Goal: Transaction & Acquisition: Download file/media

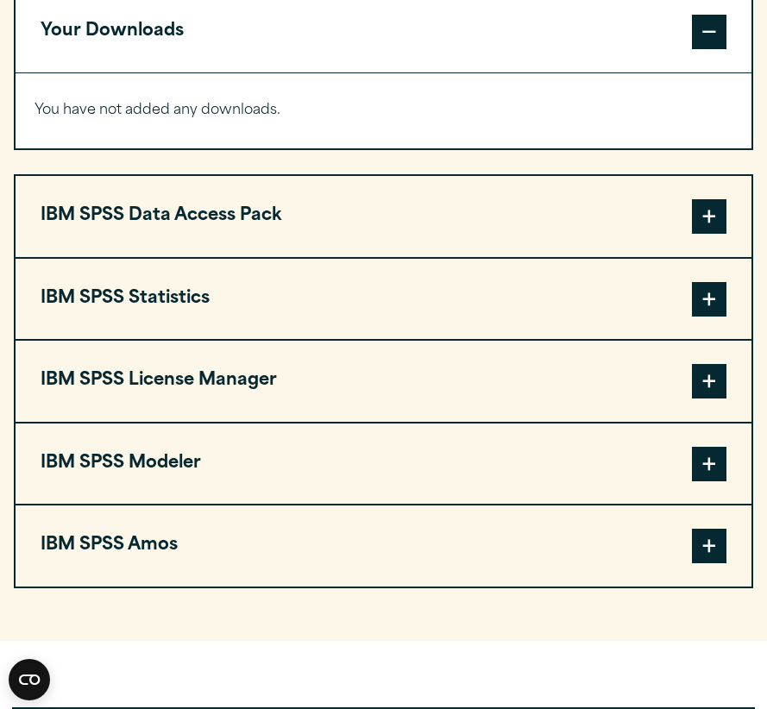
scroll to position [1307, 0]
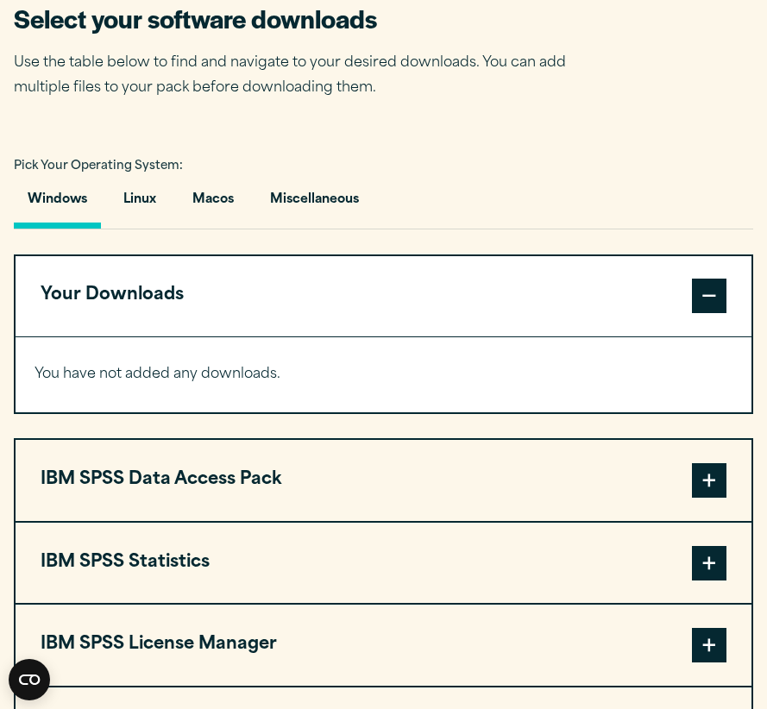
scroll to position [1031, 0]
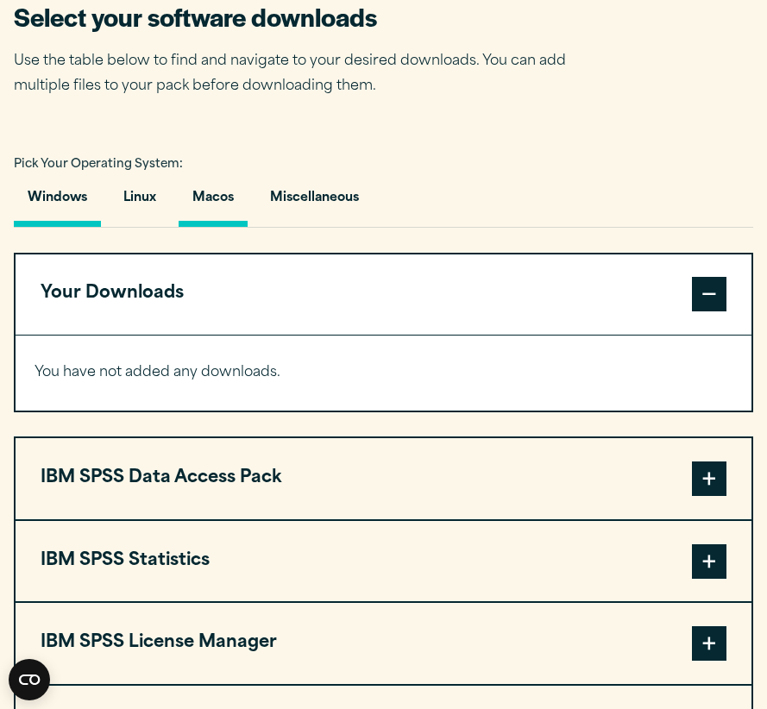
click at [215, 205] on button "Macos" at bounding box center [212, 202] width 69 height 49
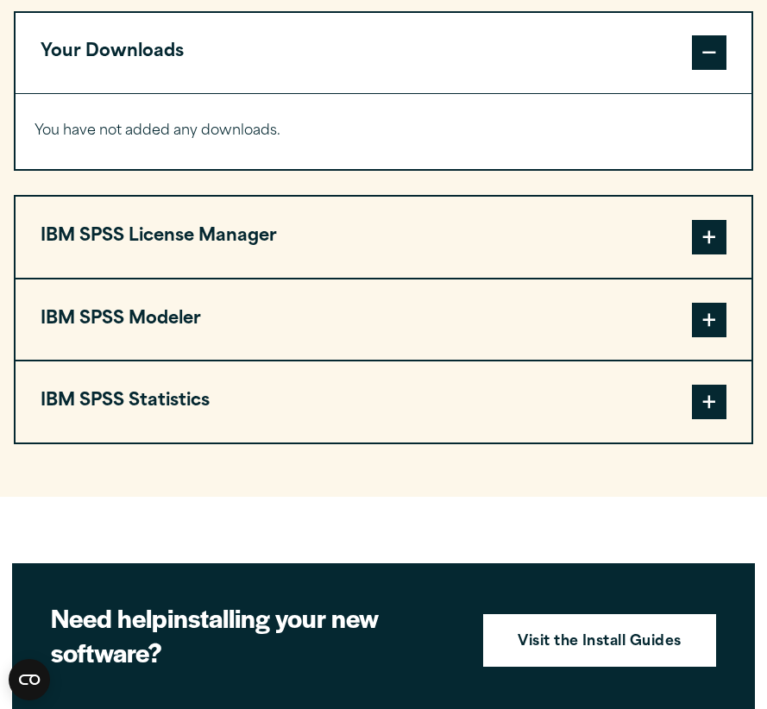
scroll to position [1283, 0]
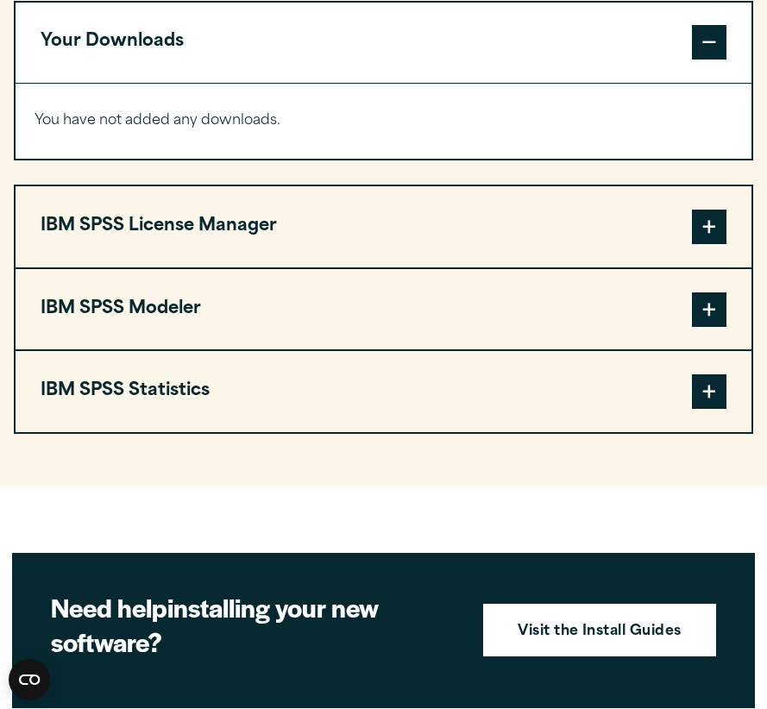
click at [714, 392] on span at bounding box center [709, 391] width 34 height 34
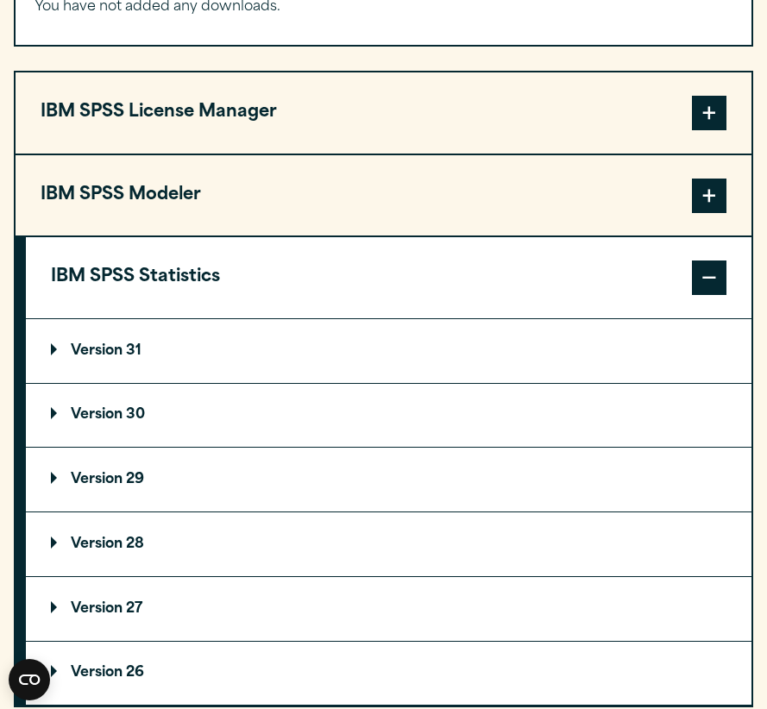
scroll to position [1459, 0]
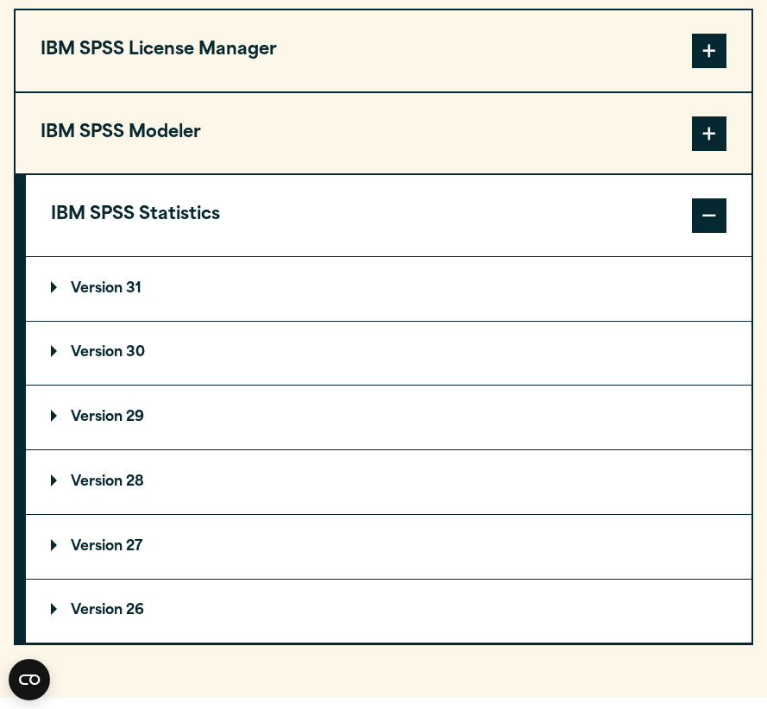
click at [103, 424] on p "Version 29" at bounding box center [97, 417] width 93 height 14
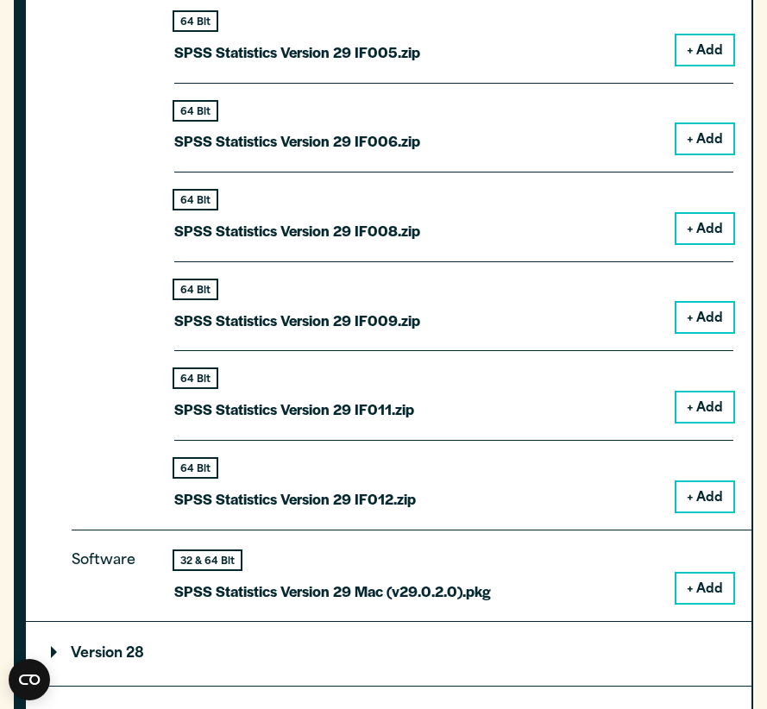
scroll to position [2192, 0]
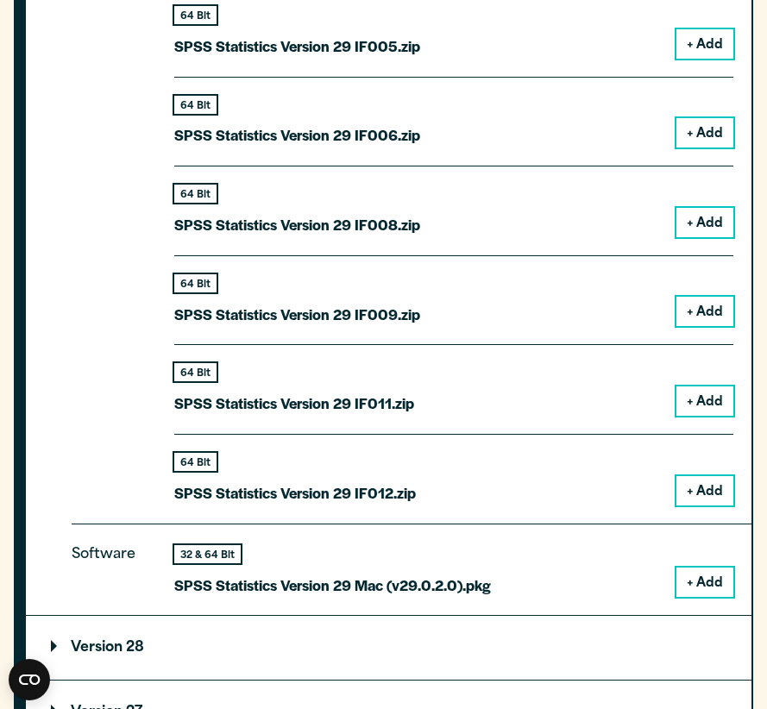
click at [702, 574] on button "+ Add" at bounding box center [704, 581] width 57 height 29
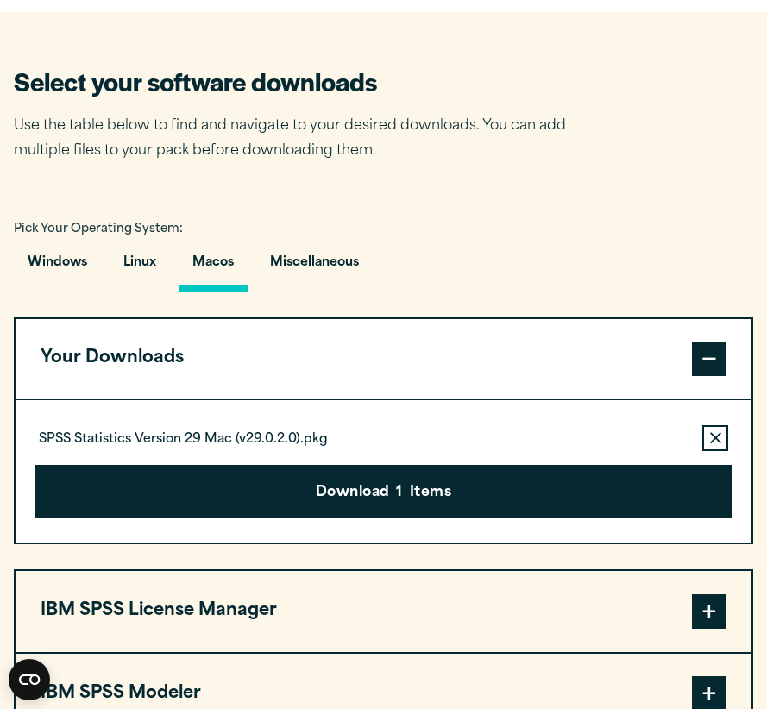
scroll to position [972, 0]
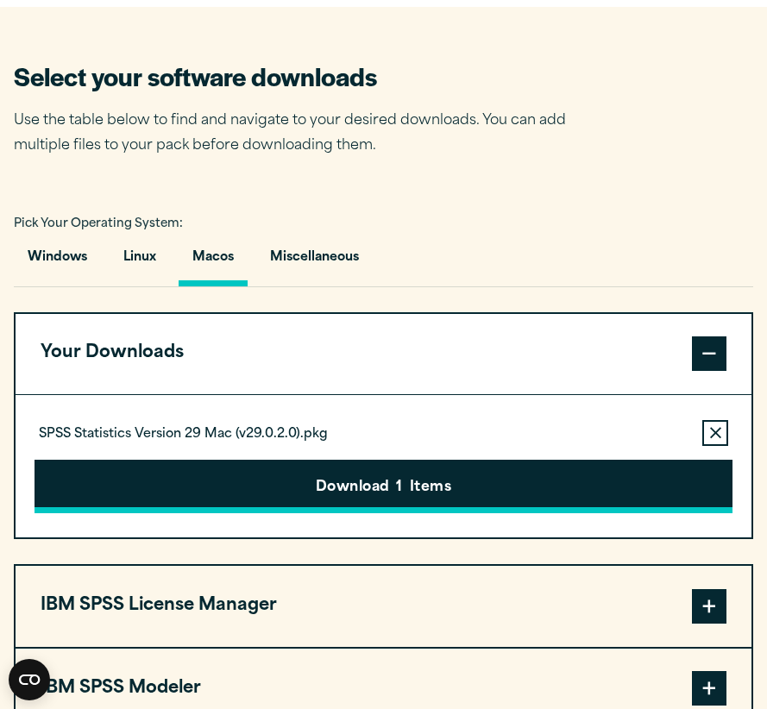
click at [515, 488] on button "Download 1 Items" at bounding box center [383, 486] width 698 height 53
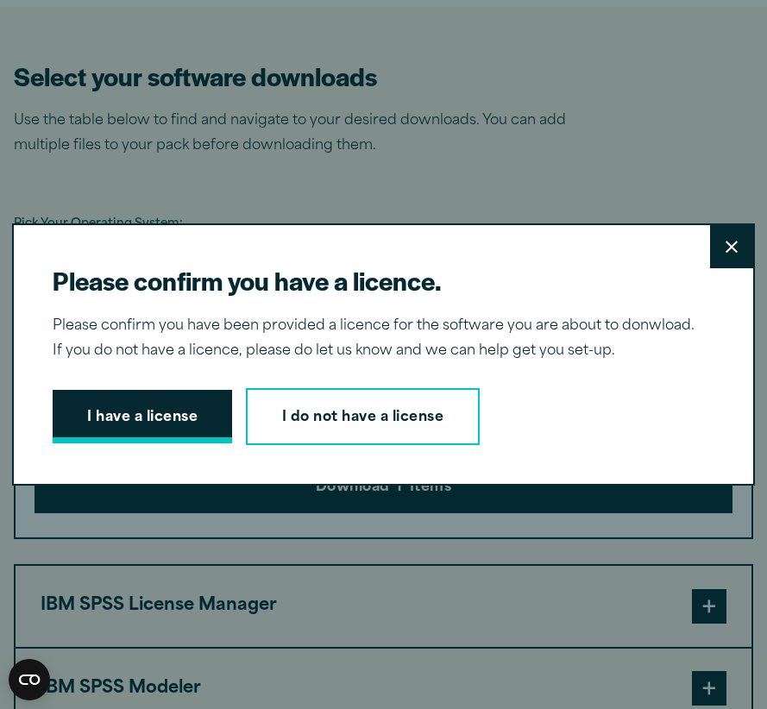
click at [188, 411] on button "I have a license" at bounding box center [142, 416] width 179 height 53
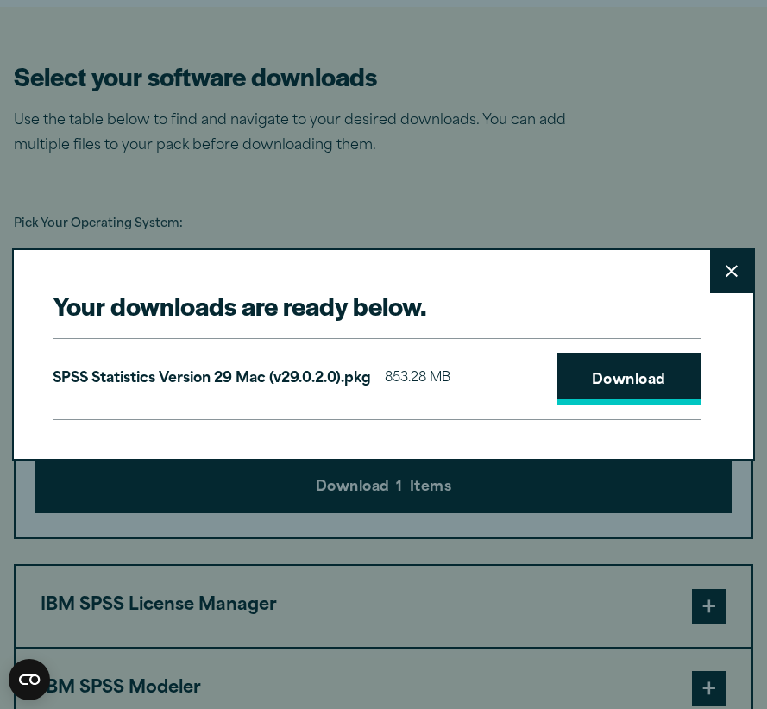
click at [606, 396] on link "Download" at bounding box center [628, 379] width 143 height 53
click at [319, 155] on div "Your downloads are ready below. Close SPSS Statistics Version 29 Mac (v29.0.2.0…" at bounding box center [383, 354] width 767 height 709
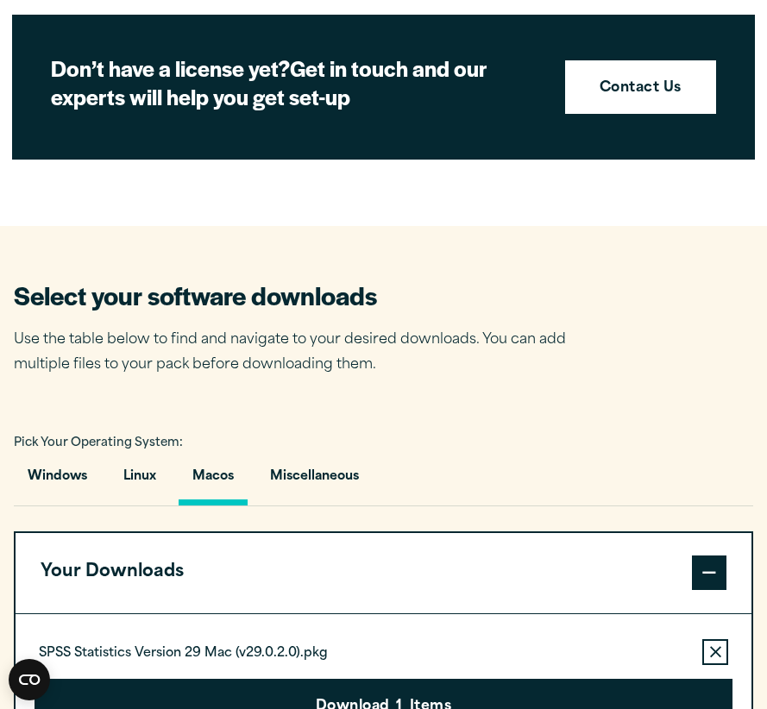
scroll to position [755, 0]
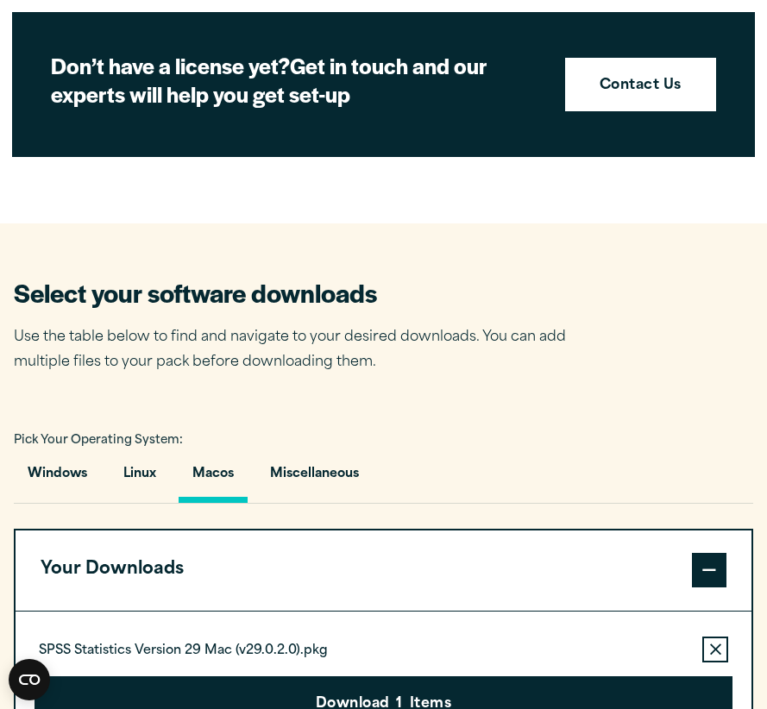
click at [544, 353] on p "Use the table below to find and navigate to your desired downloads. You can add…" at bounding box center [303, 350] width 578 height 50
click at [404, 13] on section "Don’t have a license yet? Get in touch and our experts will help you get set-up…" at bounding box center [383, 84] width 742 height 145
